Goal: Find specific page/section: Find specific page/section

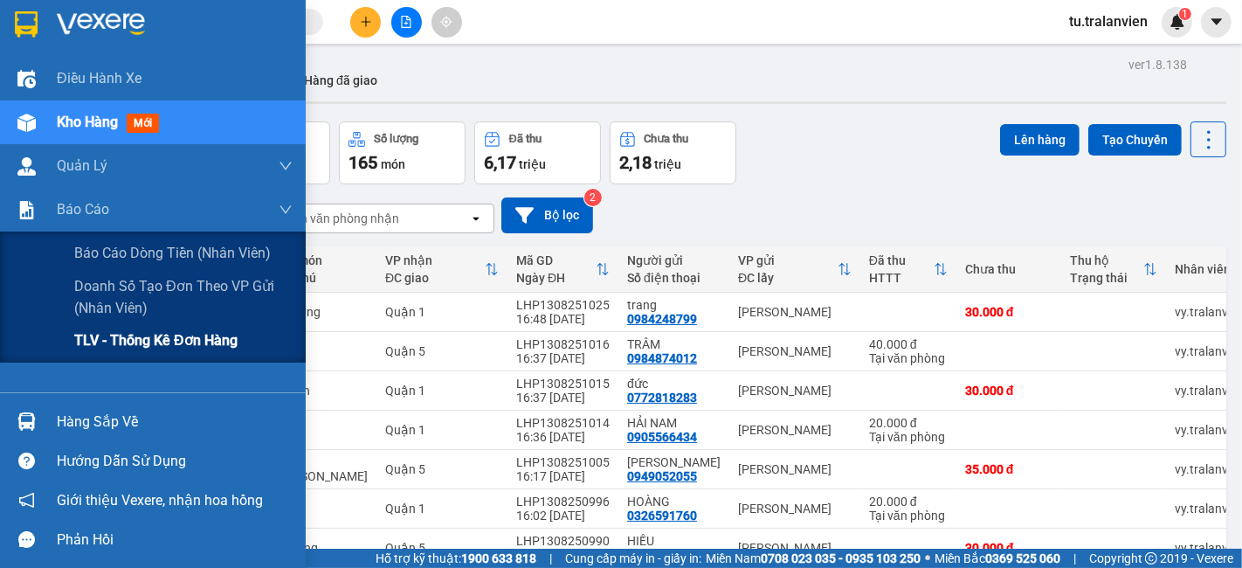
click at [94, 328] on div "TLV - Thống kê đơn hàng" at bounding box center [183, 341] width 218 height 44
